Goal: Task Accomplishment & Management: Manage account settings

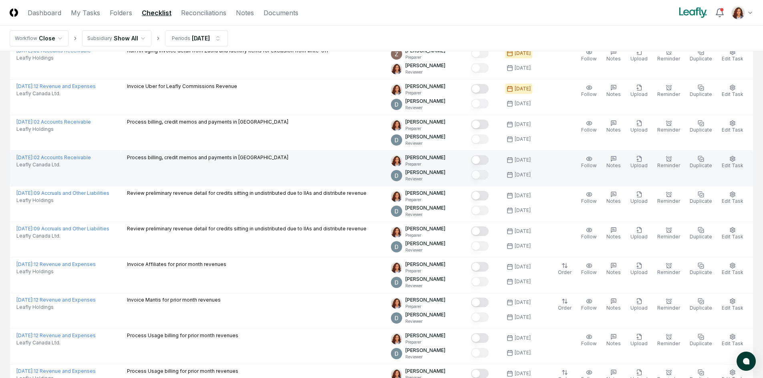
scroll to position [28, 0]
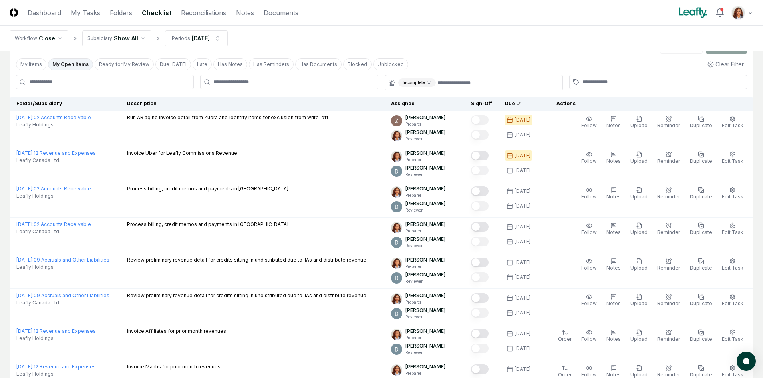
click at [399, 35] on nav "Workflow Close Subsidiary Show All Periods Sep 2025" at bounding box center [381, 39] width 763 height 26
click at [439, 62] on div "My Items My Open Items Ready for My Review Due Today Late Has Notes Has Reminde…" at bounding box center [382, 64] width 744 height 15
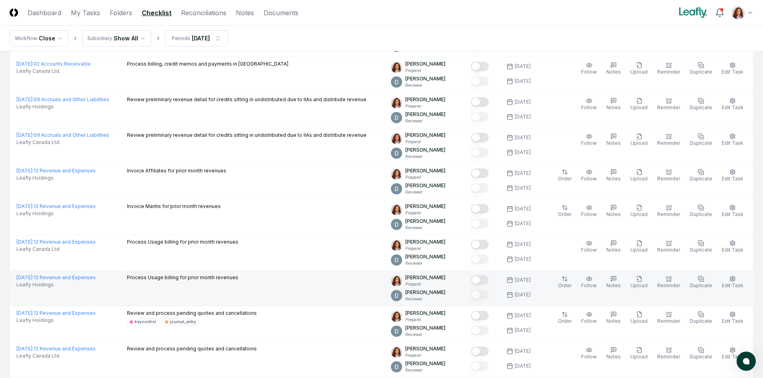
scroll to position [188, 0]
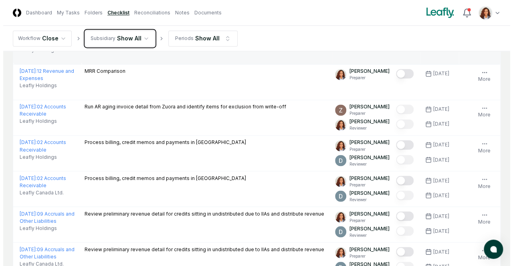
scroll to position [441, 0]
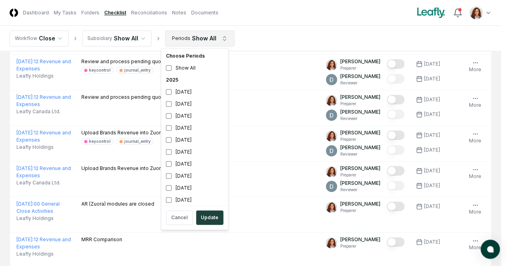
click at [171, 45] on html "CloseCore Dashboard My Tasks Folders Checklist Reconciliations Notes Documents …" at bounding box center [253, 210] width 507 height 1302
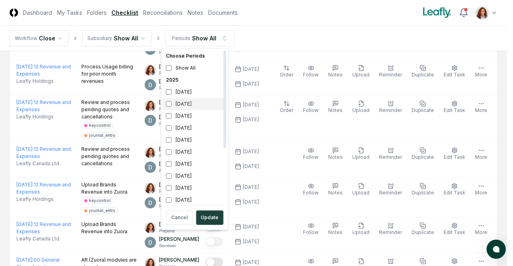
click at [195, 109] on div "[DATE]" at bounding box center [195, 104] width 64 height 12
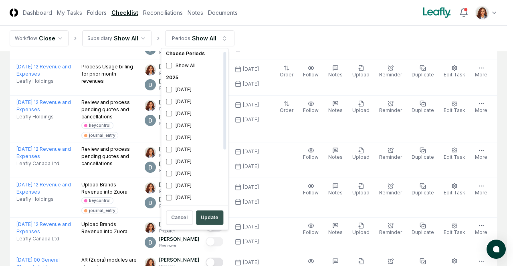
click at [201, 217] on button "Update" at bounding box center [209, 218] width 27 height 14
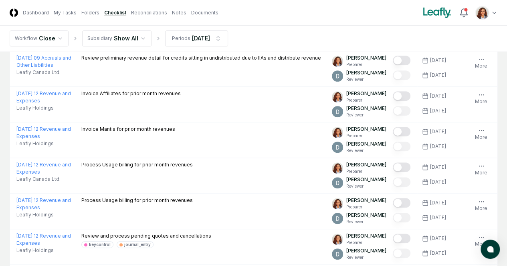
scroll to position [280, 0]
